Goal: Transaction & Acquisition: Purchase product/service

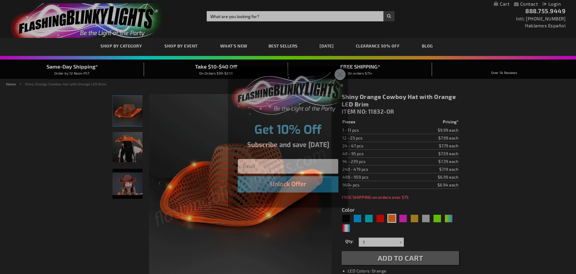
click at [340, 75] on circle "Close dialog" at bounding box center [340, 74] width 10 height 10
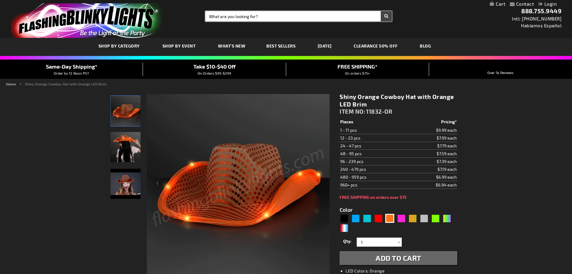
click at [260, 14] on input "Search" at bounding box center [298, 16] width 186 height 10
type input "giant foam cowgirl hat"
click at [388, 15] on button "Search" at bounding box center [386, 16] width 11 height 10
click at [386, 16] on button "Search" at bounding box center [386, 16] width 11 height 10
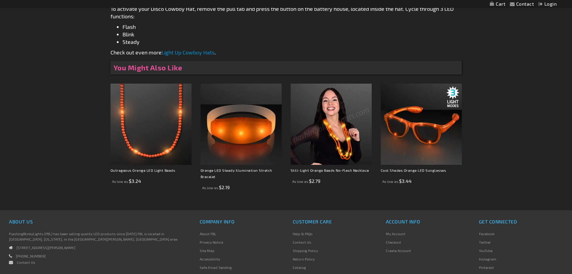
scroll to position [397, 0]
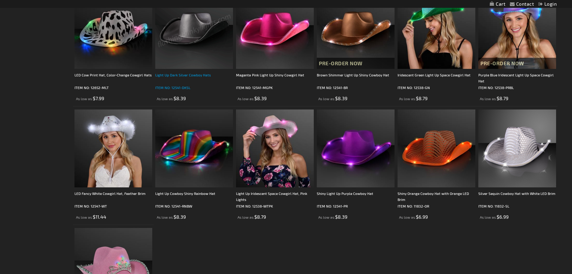
scroll to position [210, 0]
